Goal: Transaction & Acquisition: Subscribe to service/newsletter

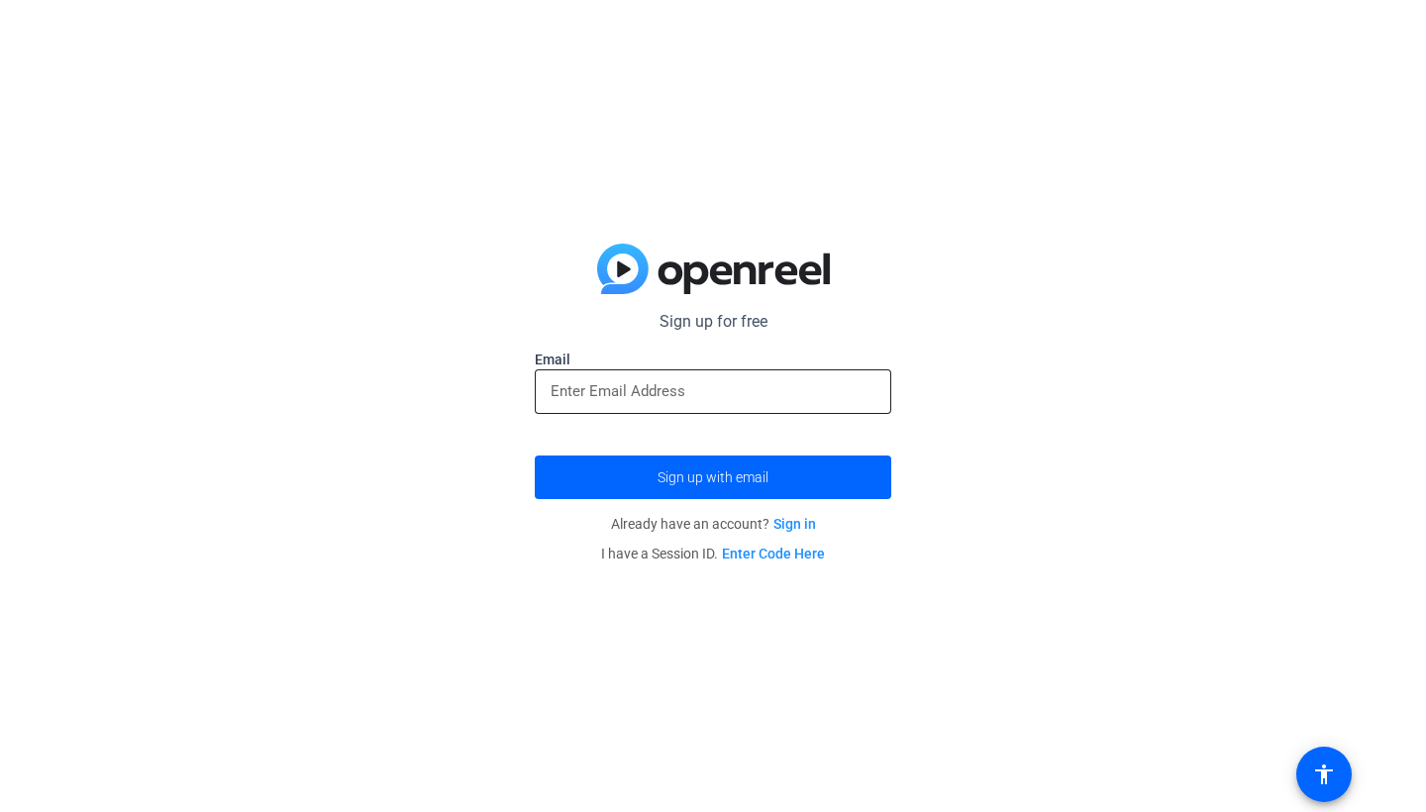
click at [825, 408] on div at bounding box center [713, 391] width 325 height 45
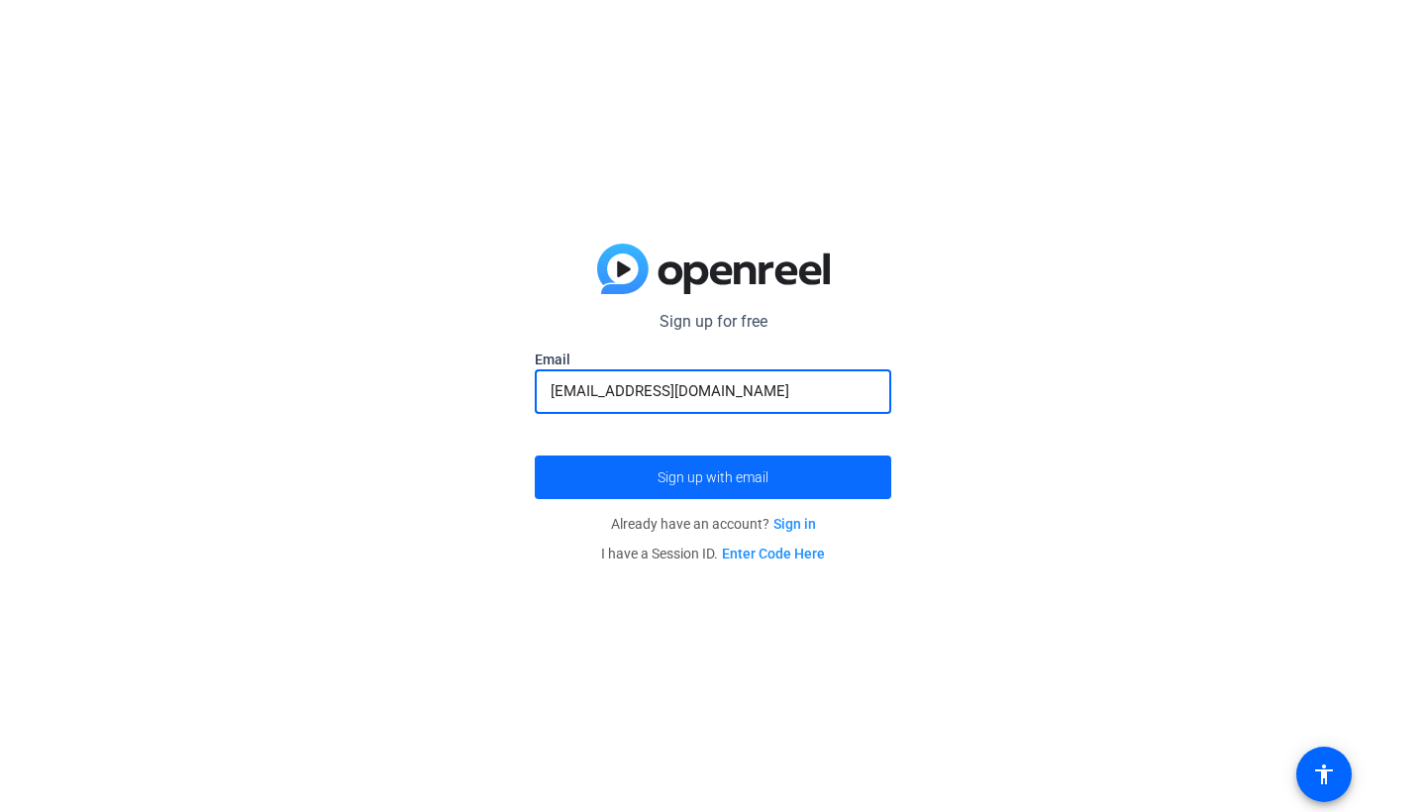
type input "[EMAIL_ADDRESS][DOMAIN_NAME]"
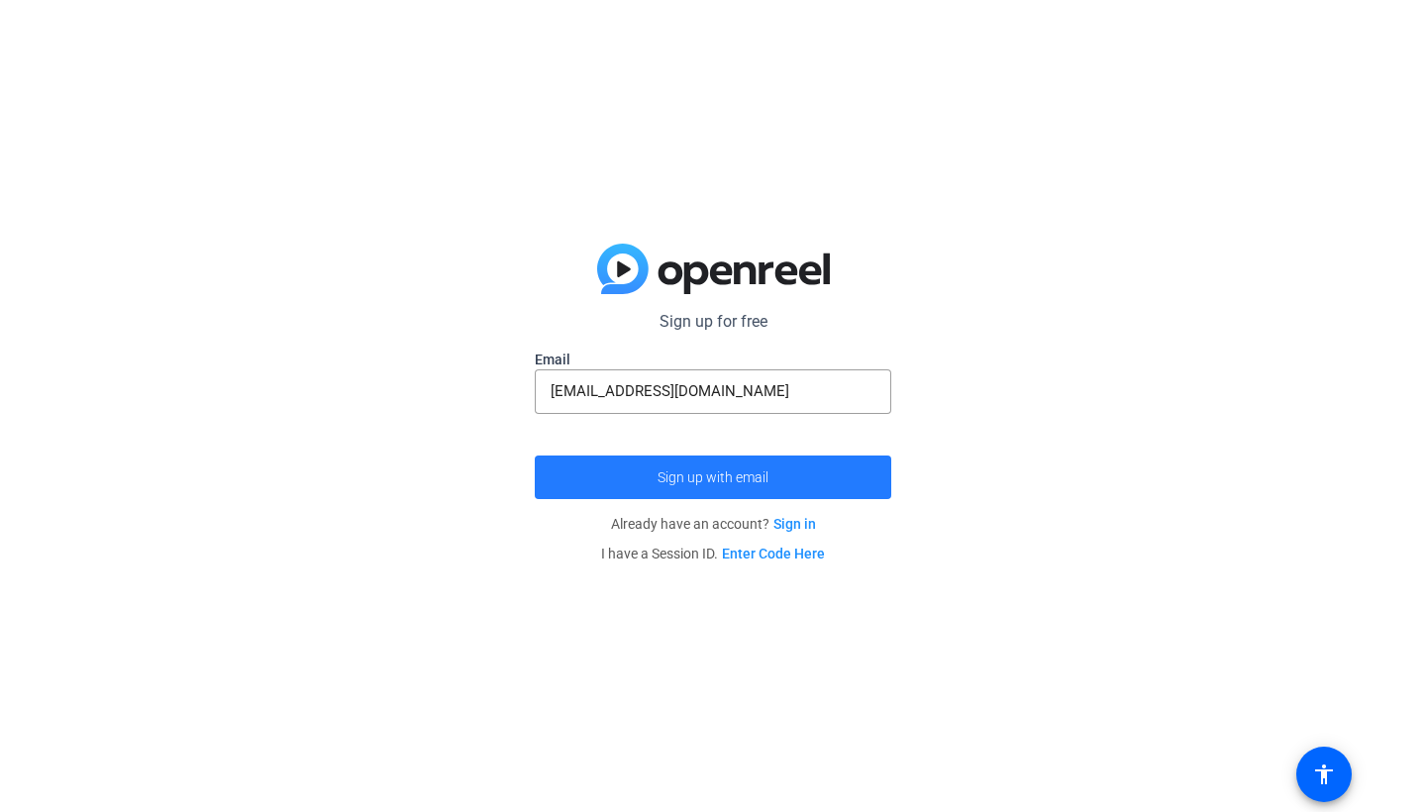
click at [797, 491] on span "submit" at bounding box center [713, 478] width 357 height 48
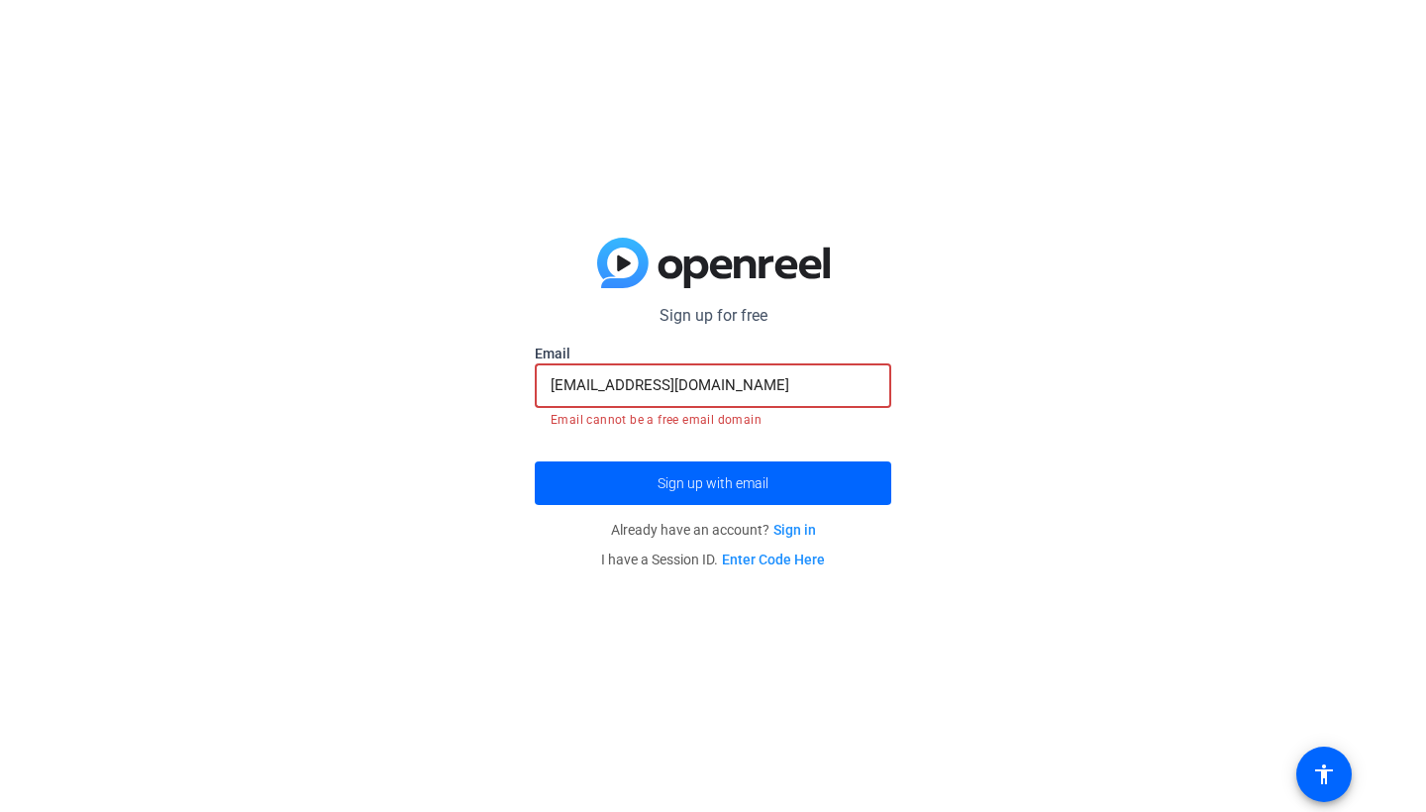
drag, startPoint x: 780, startPoint y: 391, endPoint x: 795, endPoint y: 353, distance: 41.4
click at [795, 353] on form "Sign up for free Email [EMAIL_ADDRESS][DOMAIN_NAME] Email cannot be a free emai…" at bounding box center [713, 404] width 357 height 201
click at [782, 447] on form "Sign up for free Email [EMAIL_ADDRESS][DOMAIN_NAME] Email cannot be a free emai…" at bounding box center [713, 404] width 357 height 201
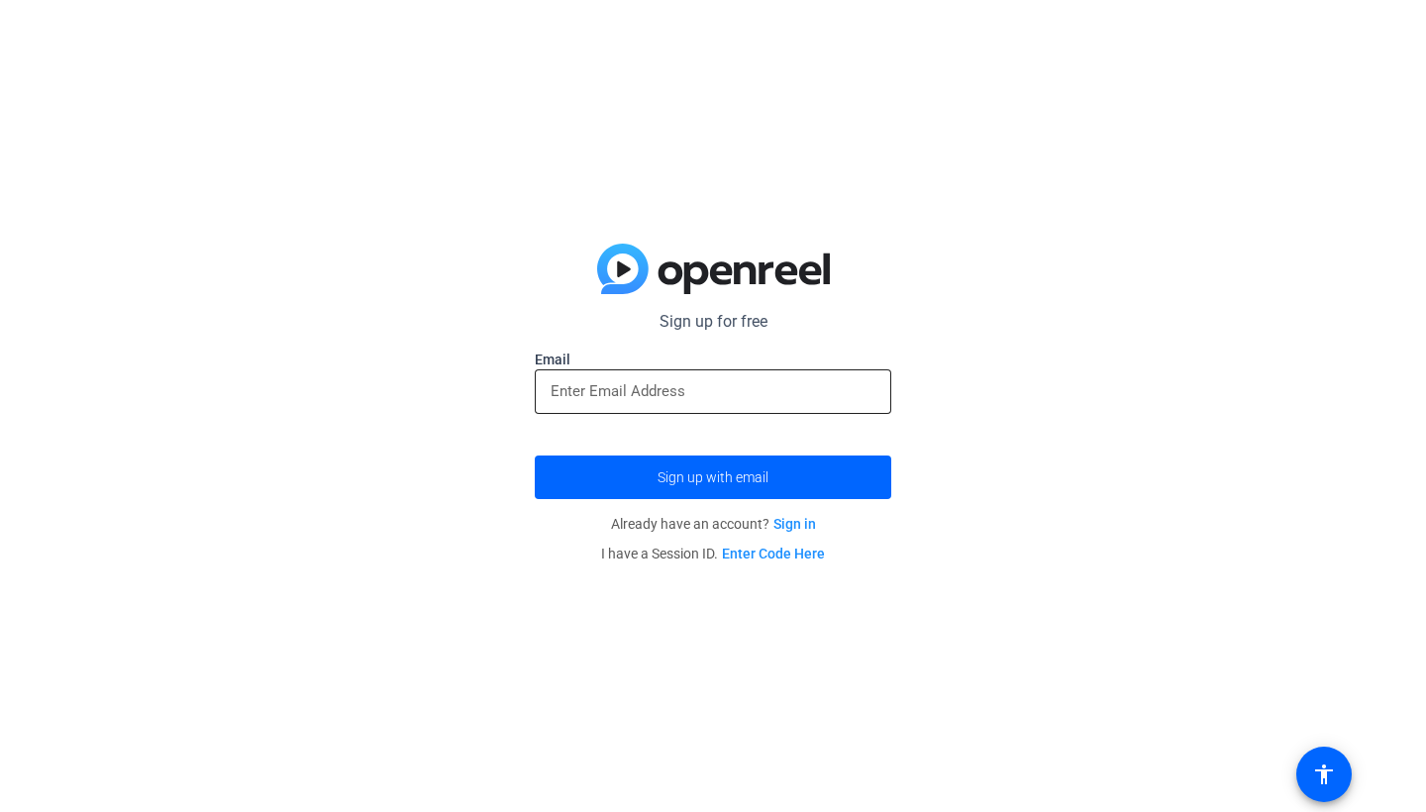
click at [713, 384] on input "email" at bounding box center [713, 391] width 325 height 24
type input "[EMAIL_ADDRESS][PERSON_NAME][DOMAIN_NAME]"
click at [713, 477] on button "Sign up with email" at bounding box center [713, 478] width 357 height 44
